Goal: Consume media (video, audio): Consume media (video, audio)

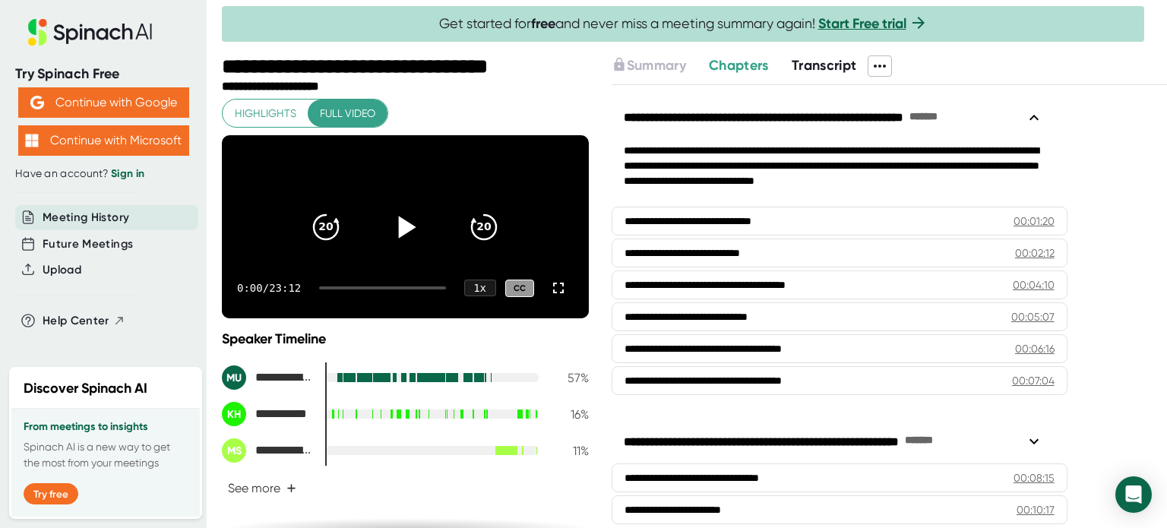
click at [404, 235] on icon at bounding box center [407, 227] width 17 height 22
click at [549, 297] on icon at bounding box center [558, 288] width 18 height 18
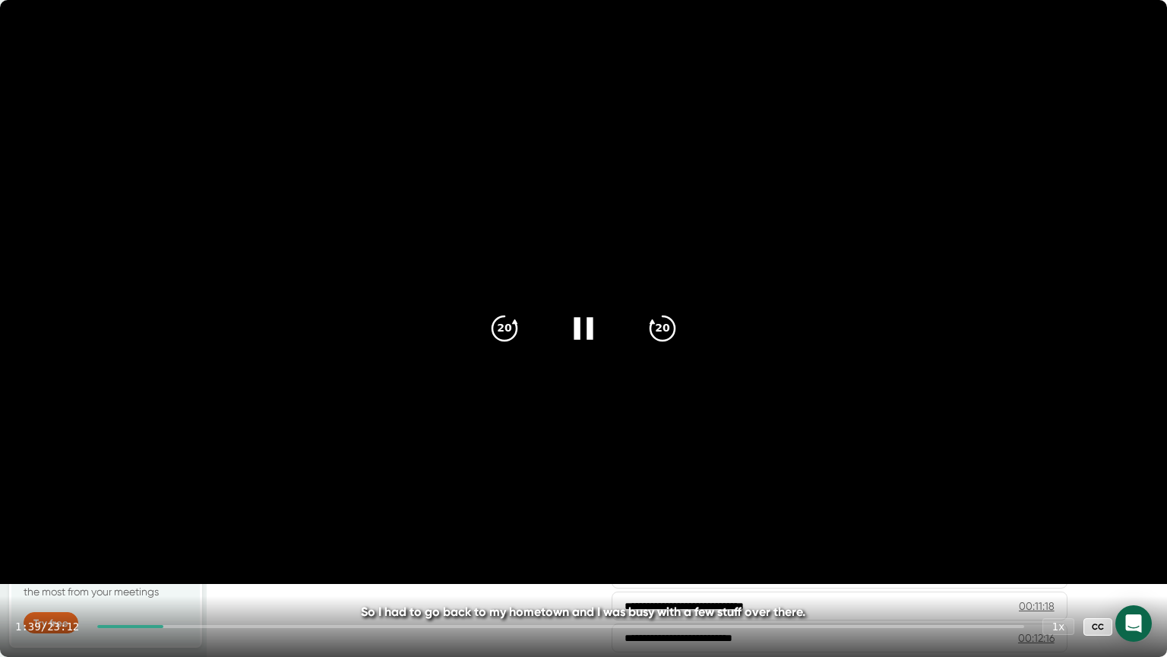
click at [593, 330] on icon at bounding box center [584, 328] width 38 height 38
click at [584, 325] on icon at bounding box center [586, 328] width 17 height 22
drag, startPoint x: 287, startPoint y: 625, endPoint x: 277, endPoint y: 626, distance: 10.7
click at [277, 527] on div at bounding box center [192, 626] width 190 height 3
drag, startPoint x: 289, startPoint y: 626, endPoint x: 277, endPoint y: 629, distance: 12.5
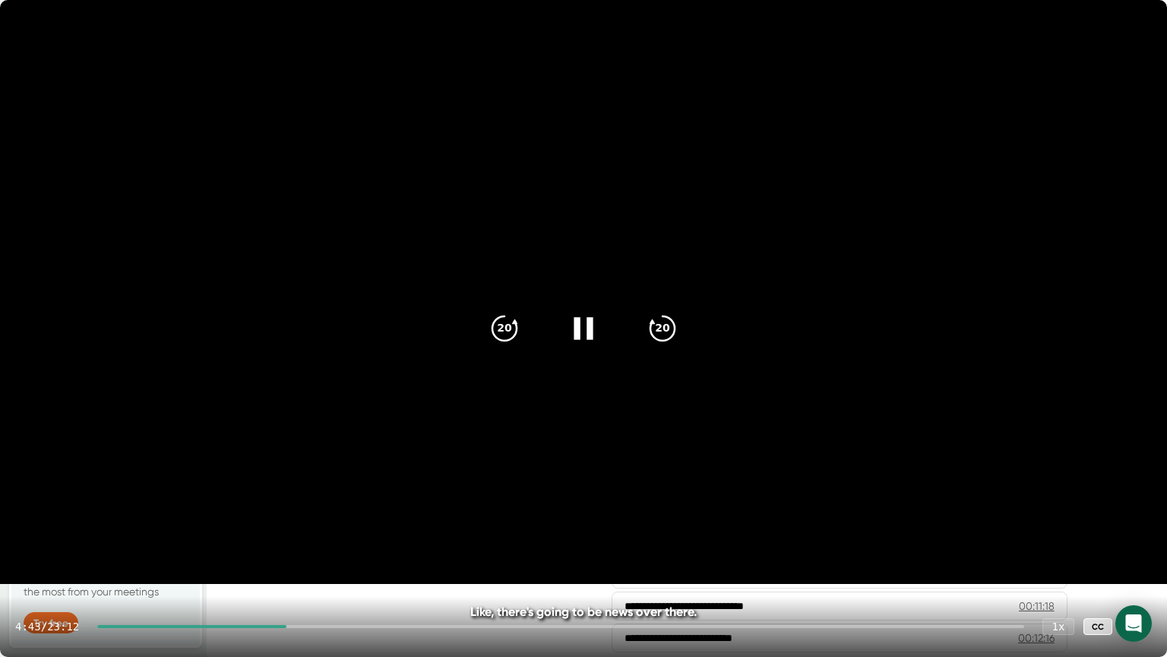
click at [277, 527] on div "4:43 / 23:12 1 x CC" at bounding box center [583, 626] width 1167 height 61
drag, startPoint x: 293, startPoint y: 628, endPoint x: 282, endPoint y: 627, distance: 10.7
click at [282, 527] on div "4:47 / 23:12 1 x CC" at bounding box center [583, 626] width 1167 height 61
drag, startPoint x: 290, startPoint y: 626, endPoint x: 277, endPoint y: 626, distance: 12.9
click at [277, 527] on div at bounding box center [193, 626] width 192 height 3
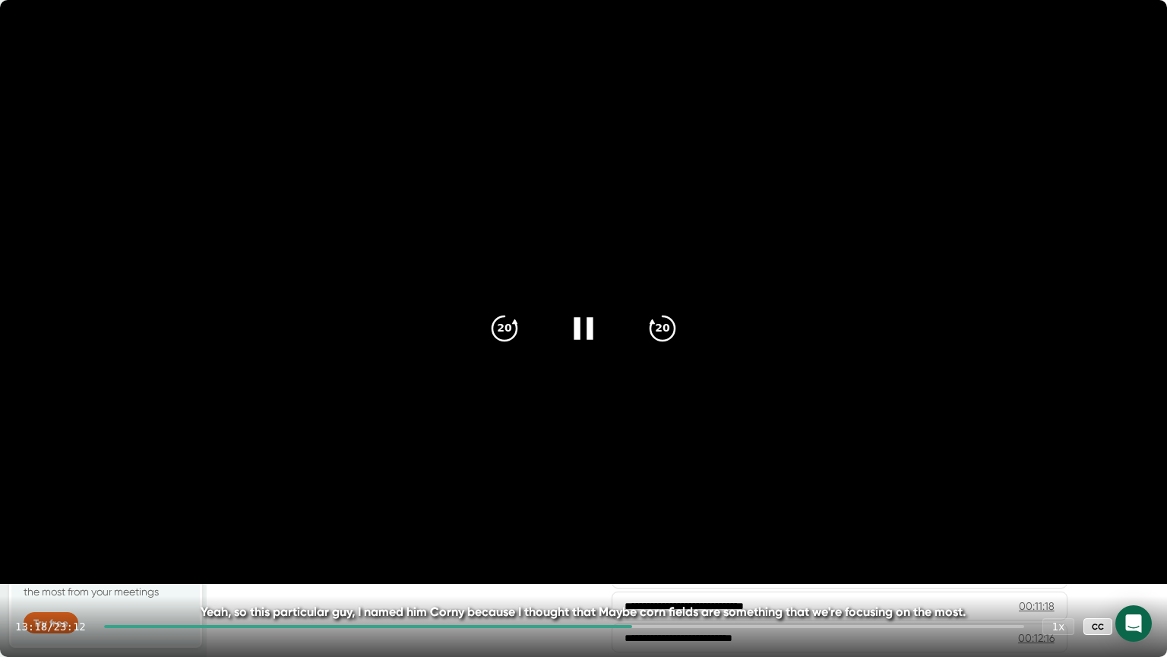
click at [590, 331] on icon at bounding box center [583, 328] width 19 height 22
drag, startPoint x: 633, startPoint y: 628, endPoint x: 610, endPoint y: 627, distance: 22.8
click at [610, 527] on div "13:18 / 23:12 1 x CC" at bounding box center [583, 626] width 1167 height 61
click at [601, 334] on div at bounding box center [584, 328] width 64 height 64
drag, startPoint x: 634, startPoint y: 626, endPoint x: 606, endPoint y: 629, distance: 28.3
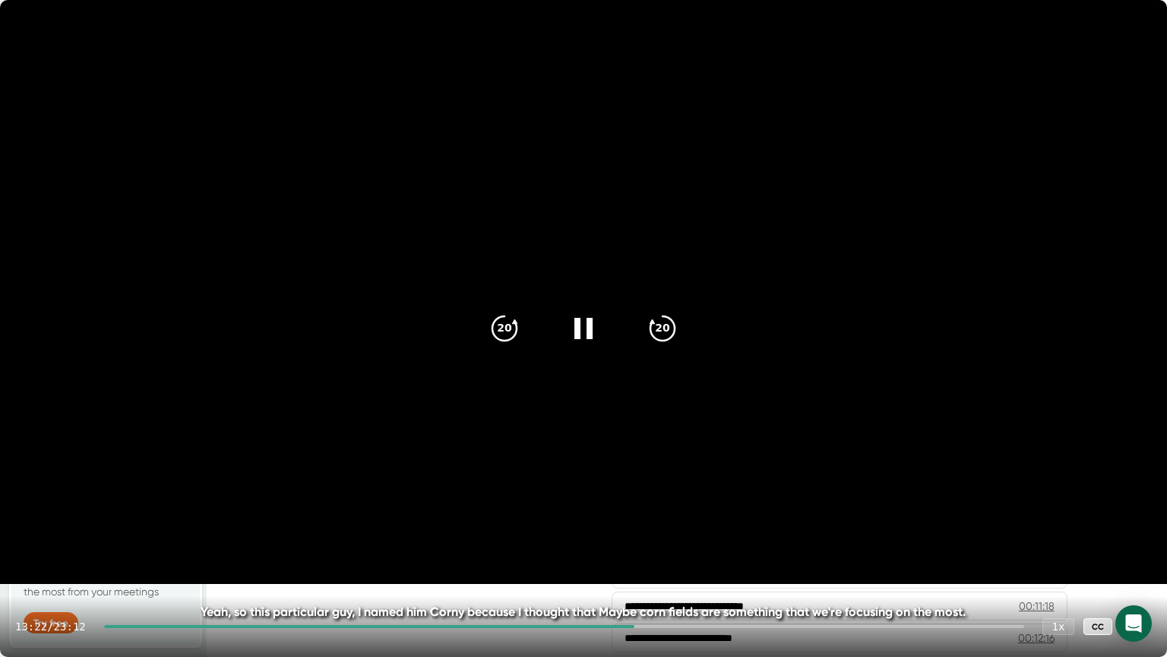
click at [606, 527] on div "13:22 / 23:12 1 x CC" at bounding box center [583, 626] width 1167 height 61
drag, startPoint x: 649, startPoint y: 626, endPoint x: 631, endPoint y: 629, distance: 18.5
click at [631, 527] on div "13:42 / 23:12 1 x CC" at bounding box center [583, 626] width 1167 height 61
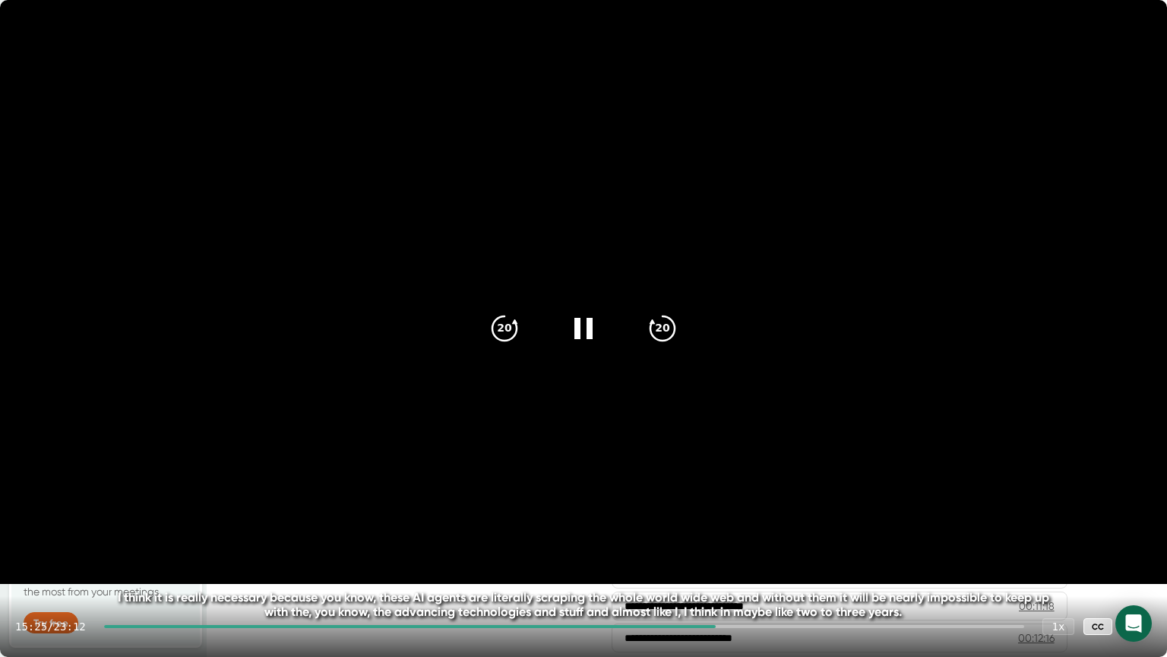
drag, startPoint x: 716, startPoint y: 625, endPoint x: 696, endPoint y: 625, distance: 19.8
click at [696, 527] on div at bounding box center [410, 626] width 612 height 3
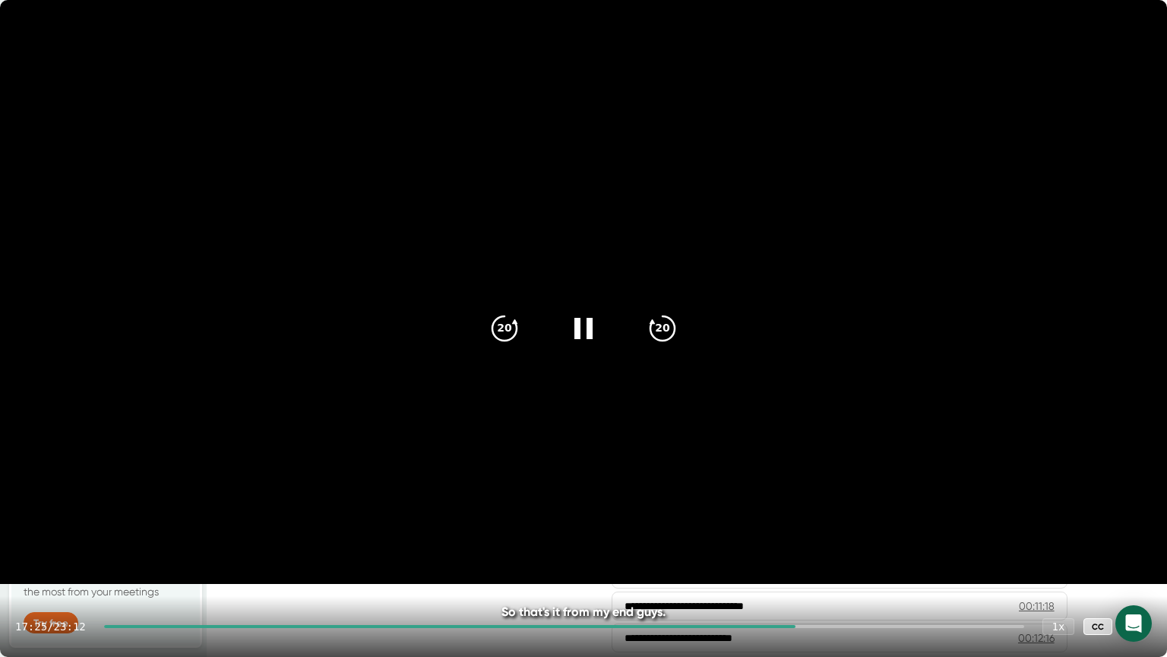
click at [799, 527] on div "17:25 / 23:12 1 x CC" at bounding box center [583, 626] width 1167 height 61
click at [590, 331] on icon at bounding box center [583, 328] width 19 height 22
click at [1137, 527] on icon at bounding box center [1137, 626] width 18 height 18
